Goal: Information Seeking & Learning: Check status

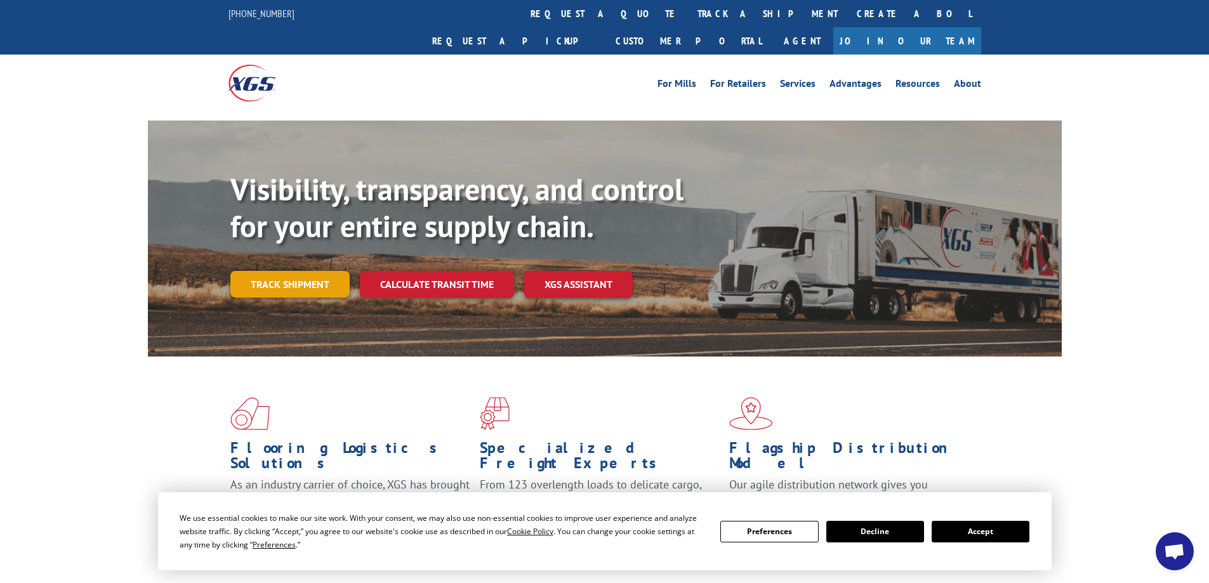
click at [310, 271] on link "Track shipment" at bounding box center [289, 284] width 119 height 27
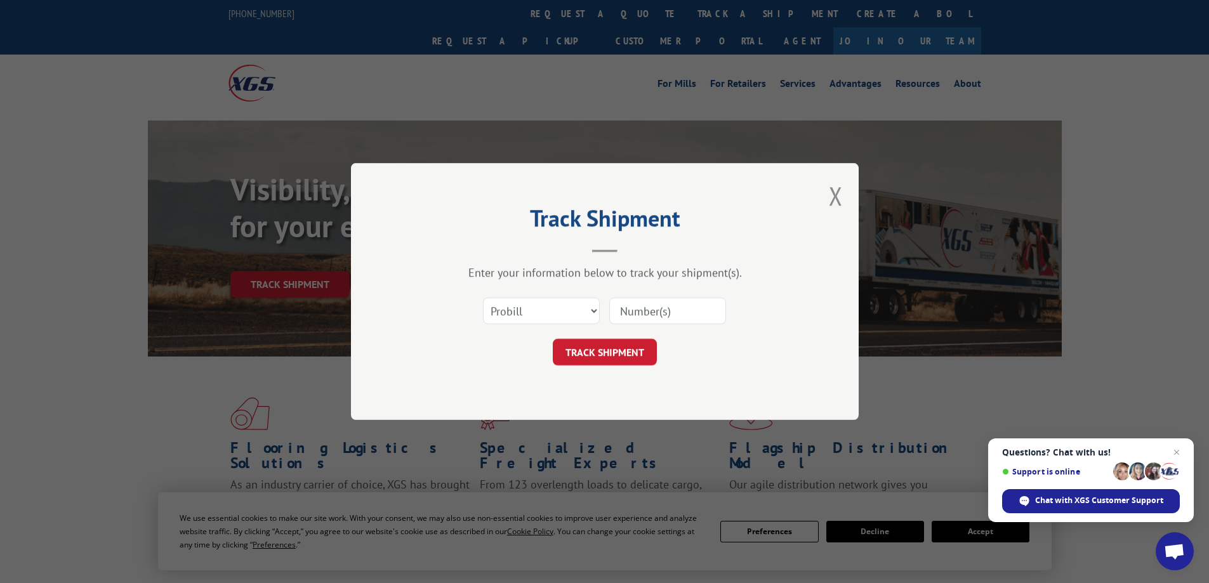
click at [646, 317] on input at bounding box center [667, 311] width 117 height 27
paste input "FR39789454"
type input "FR39789454"
click at [610, 358] on button "TRACK SHIPMENT" at bounding box center [605, 352] width 104 height 27
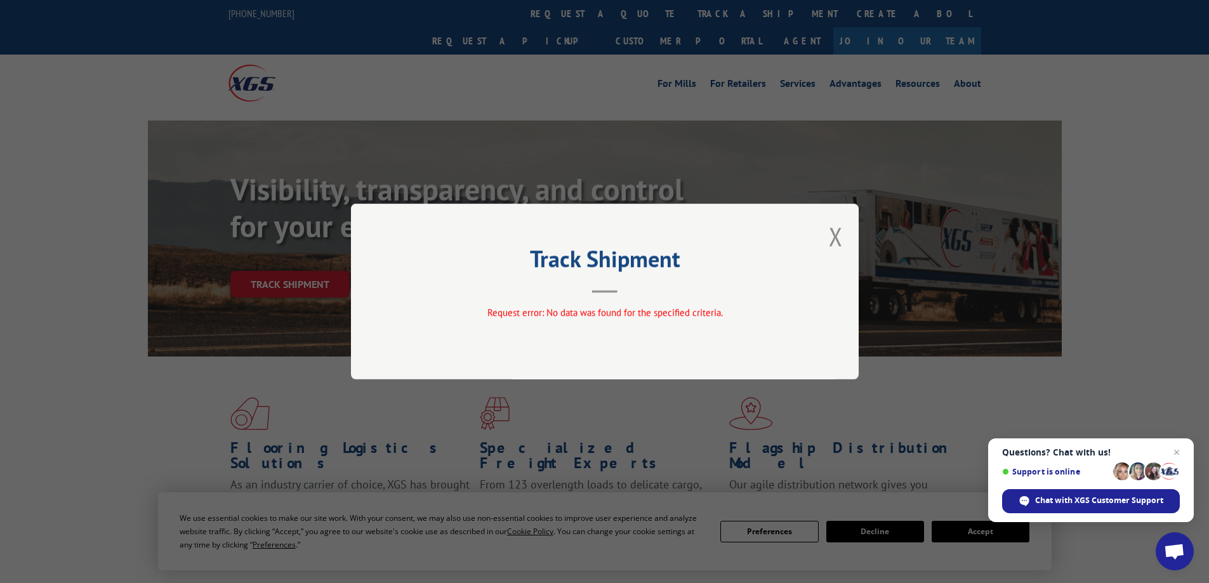
click at [819, 230] on div "Track Shipment Request error: No data was found for the specified criteria." at bounding box center [605, 292] width 508 height 176
click at [833, 234] on button "Close modal" at bounding box center [836, 237] width 14 height 34
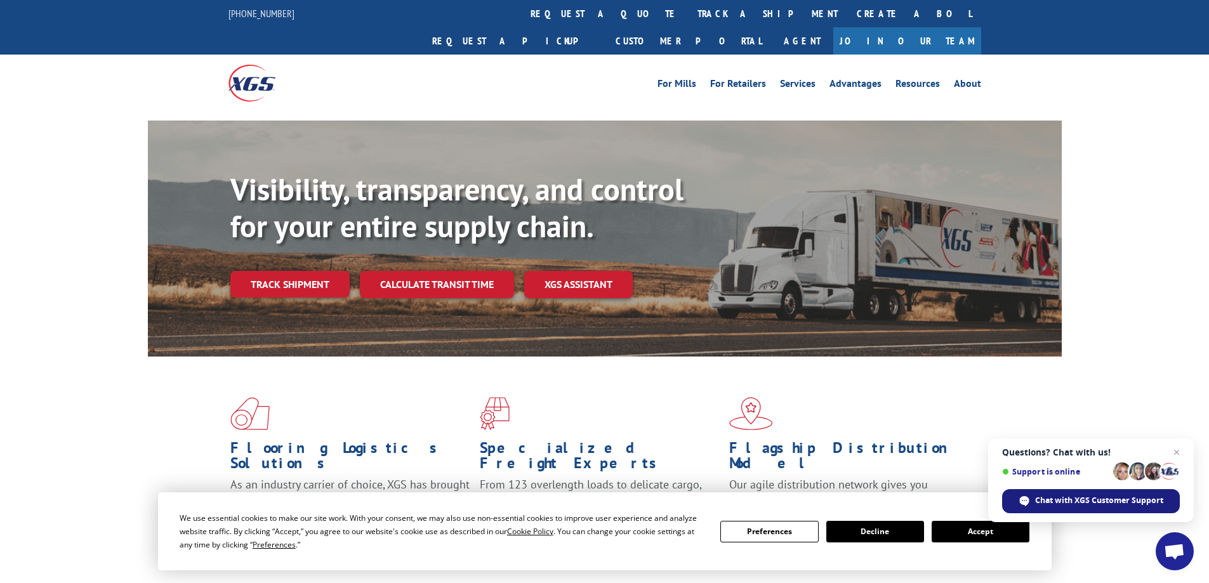
click at [1075, 493] on div "Chat with XGS Customer Support" at bounding box center [1091, 501] width 178 height 24
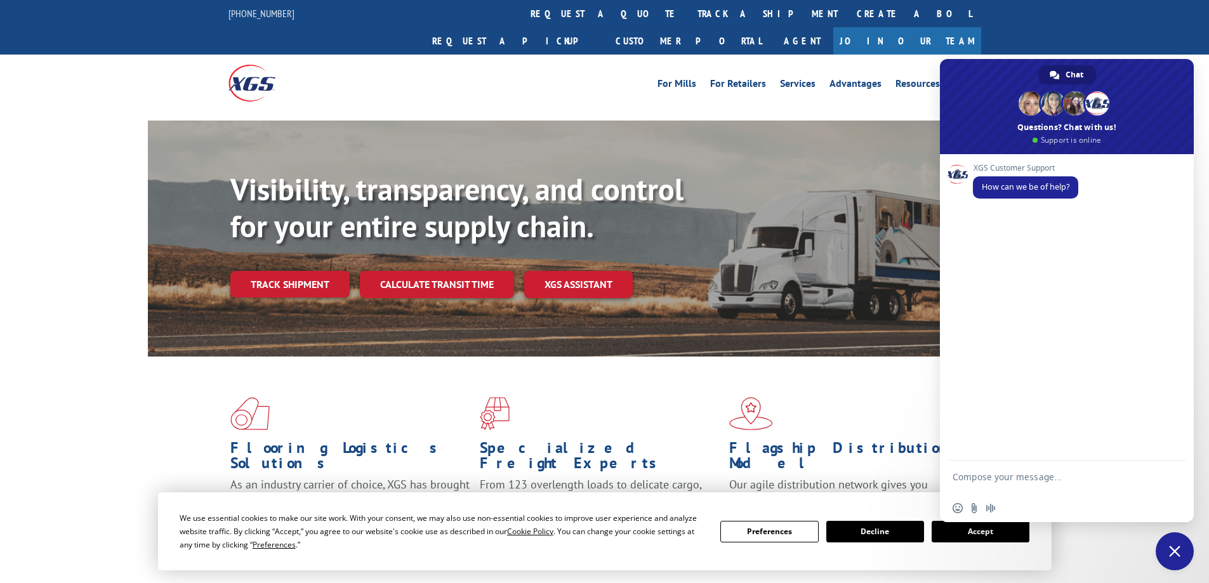
click at [1021, 473] on textarea "Compose your message..." at bounding box center [1053, 483] width 201 height 23
type textarea "I need to track this FR39789454"
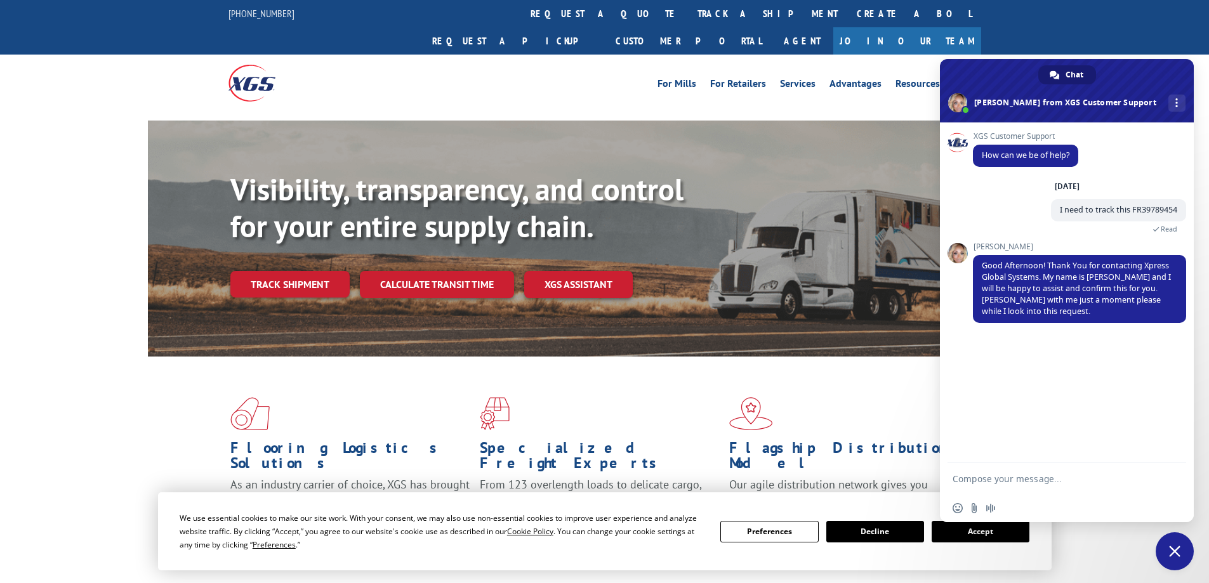
click at [1027, 477] on textarea "Compose your message..." at bounding box center [1053, 479] width 201 height 11
type textarea "Thank you!"
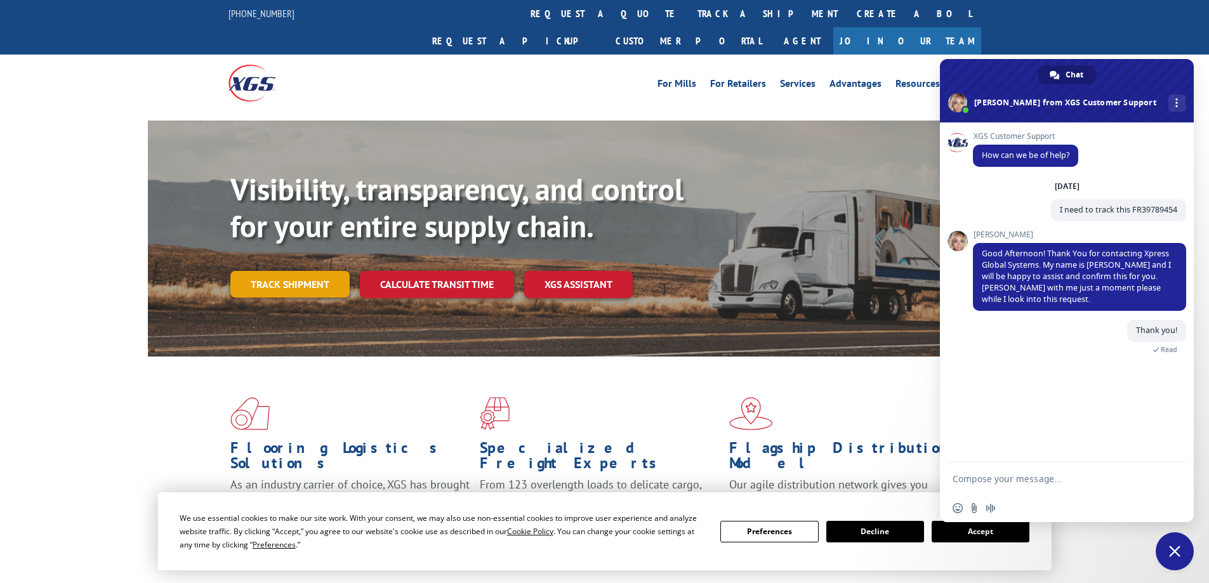
click at [288, 271] on link "Track shipment" at bounding box center [289, 284] width 119 height 27
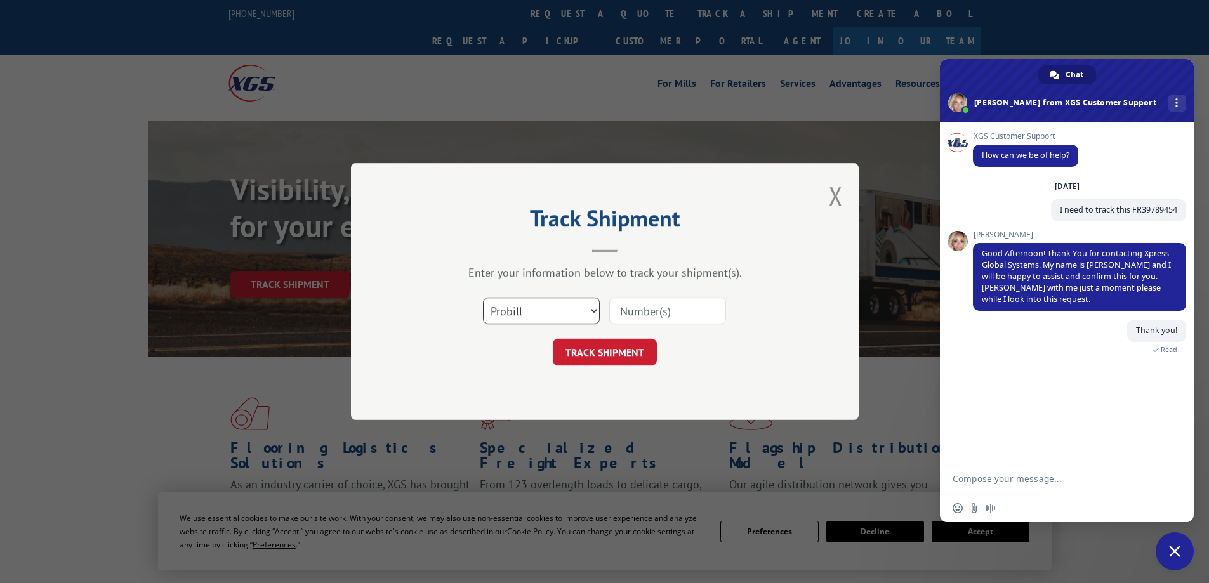
click at [587, 310] on select "Select category... Probill BOL PO" at bounding box center [541, 311] width 117 height 27
select select "bol"
click at [483, 298] on select "Select category... Probill BOL PO" at bounding box center [541, 311] width 117 height 27
click at [638, 310] on input at bounding box center [667, 311] width 117 height 27
drag, startPoint x: 638, startPoint y: 310, endPoint x: 755, endPoint y: 331, distance: 118.5
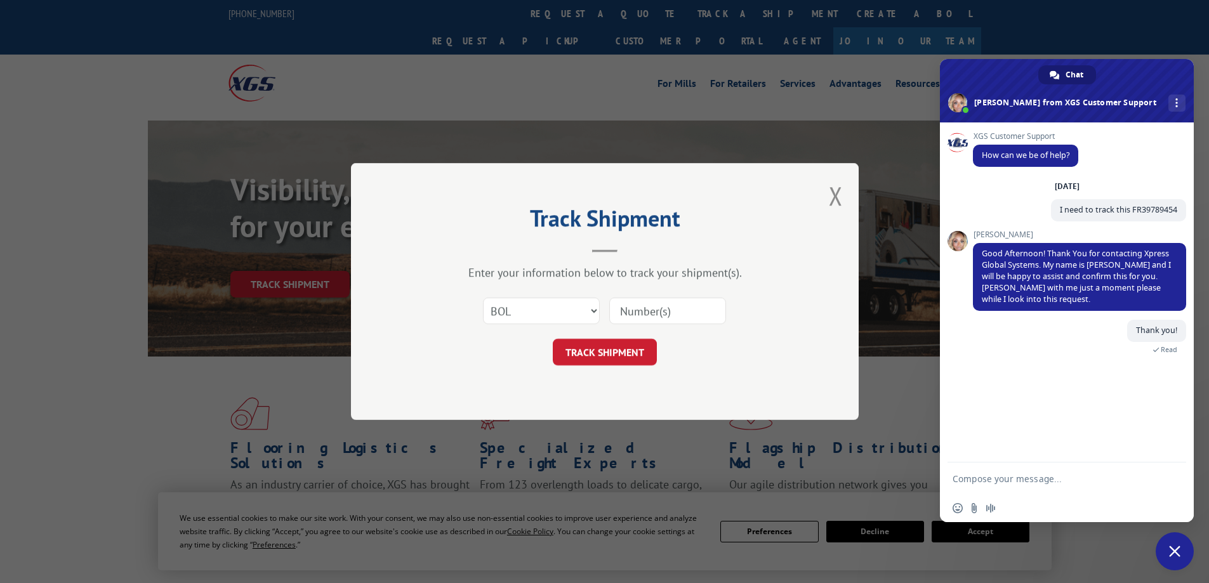
click at [755, 331] on div "Select category... Probill BOL PO" at bounding box center [604, 311] width 381 height 42
click at [681, 312] on input at bounding box center [667, 311] width 117 height 27
type input "FR39789454"
click at [630, 354] on button "TRACK SHIPMENT" at bounding box center [605, 352] width 104 height 27
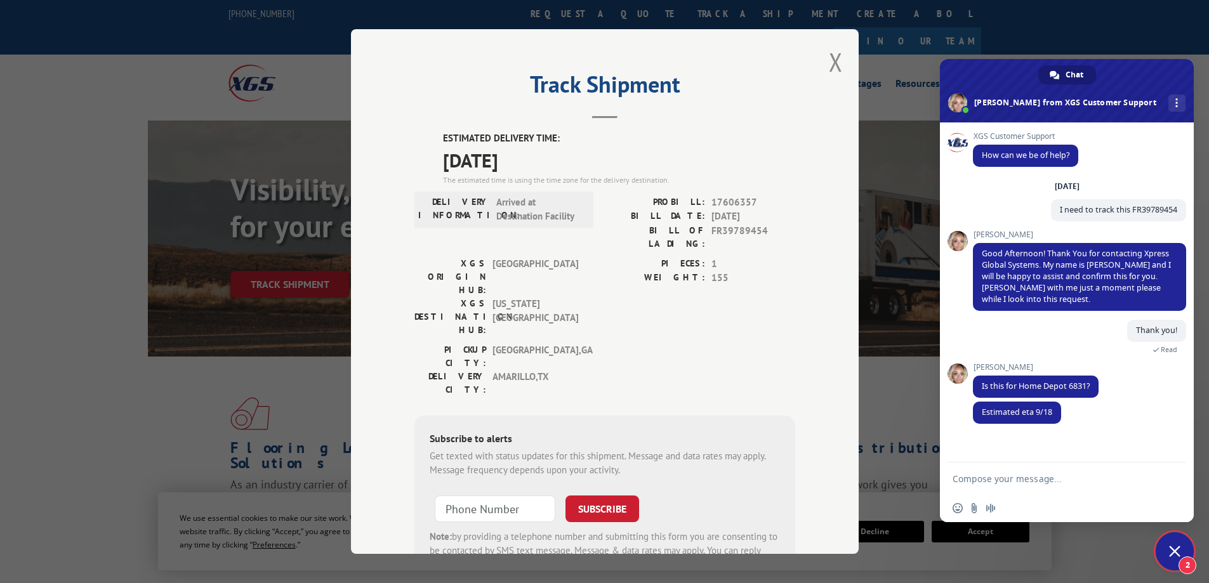
click at [1028, 482] on textarea "Compose your message..." at bounding box center [1053, 479] width 201 height 11
type textarea "I found it myself. Silly me. Thank you so much!"
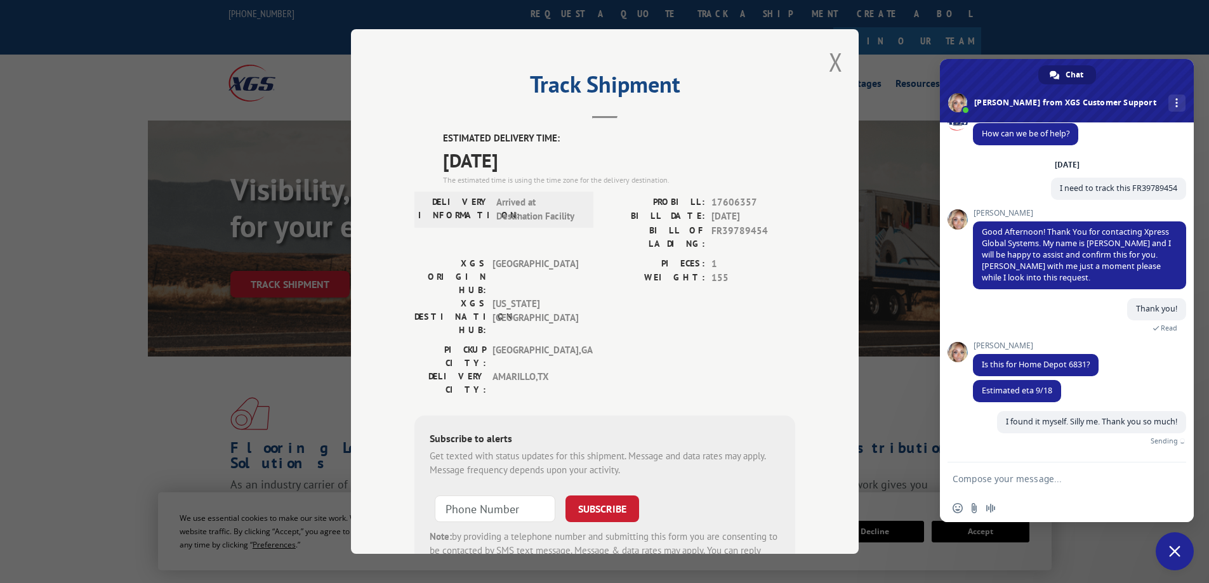
scroll to position [7, 0]
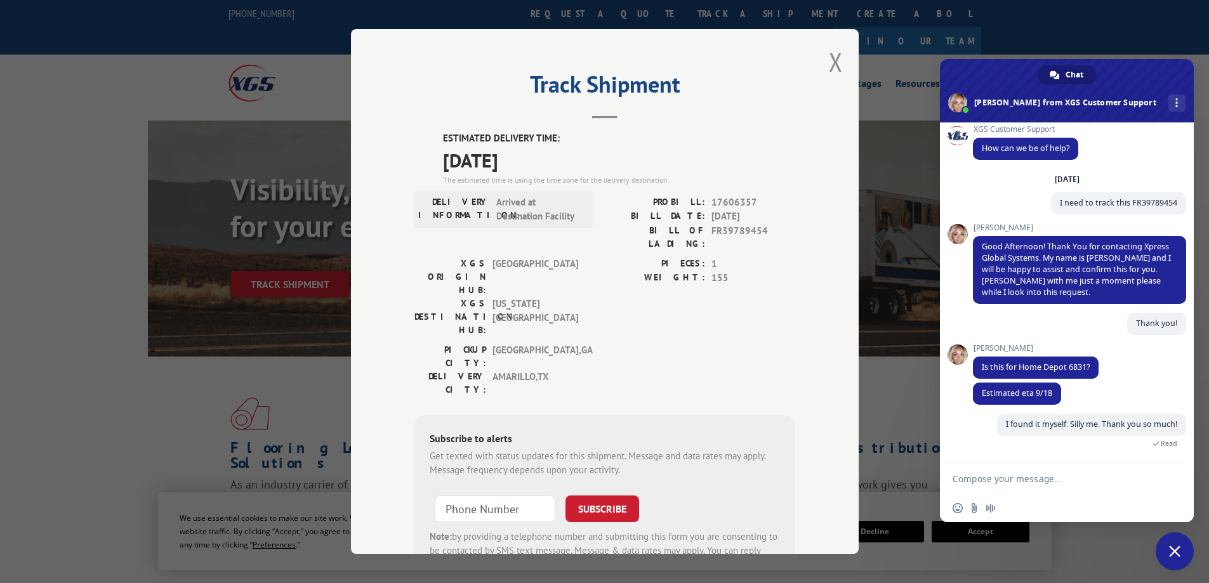
type textarea "N"
type textarea "And yes it was,"
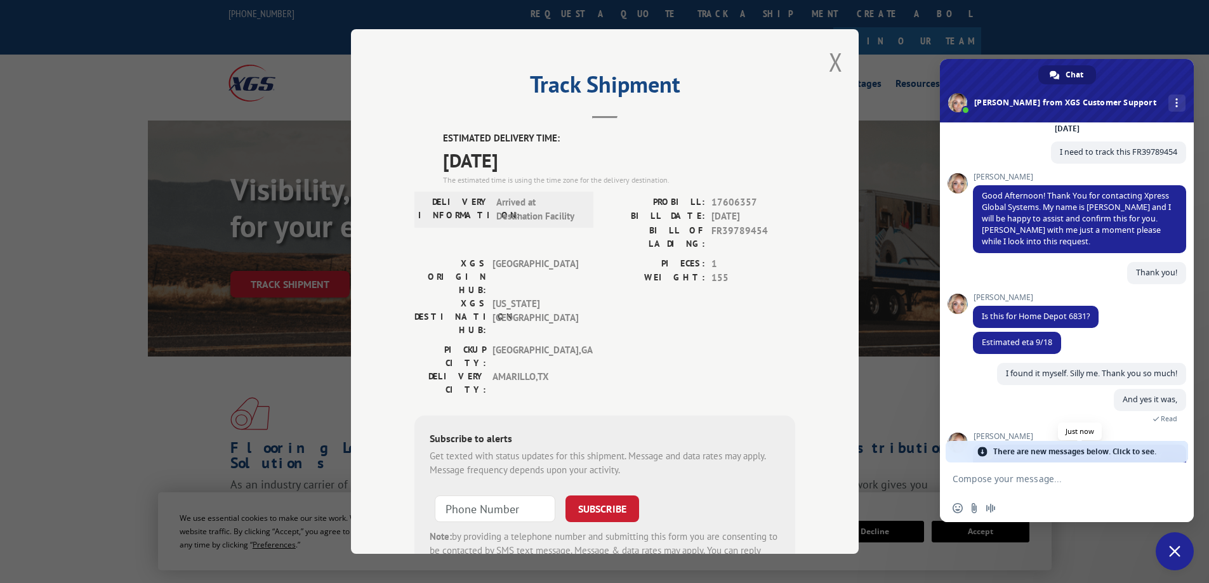
scroll to position [161, 0]
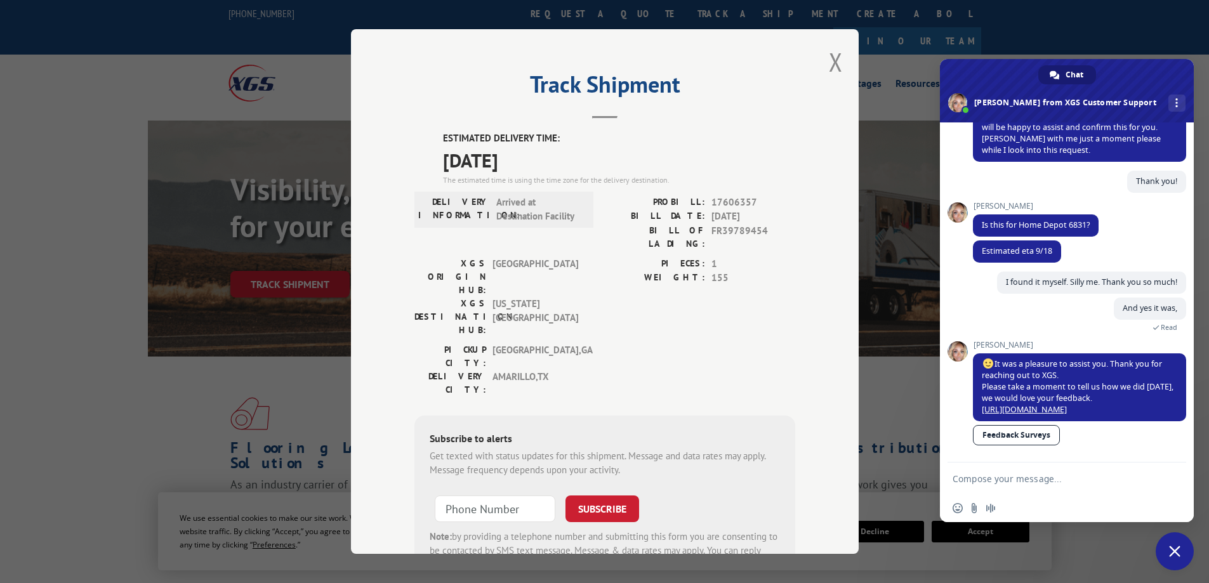
click at [1039, 439] on link "Feedback Surveys" at bounding box center [1016, 435] width 87 height 20
